Goal: Check status

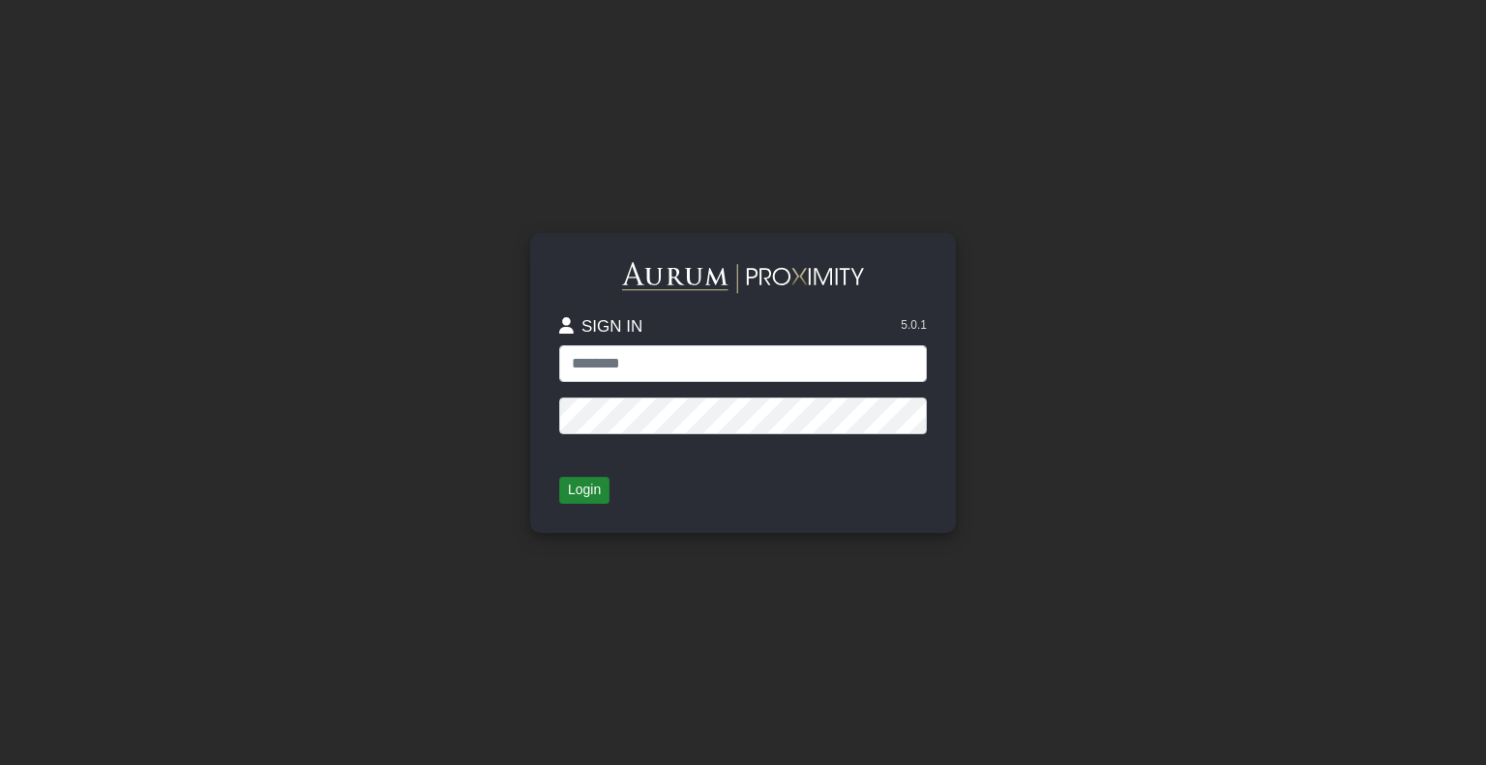
type input "**********"
click at [597, 495] on button "Login" at bounding box center [584, 490] width 50 height 27
